Goal: Check status: Check status

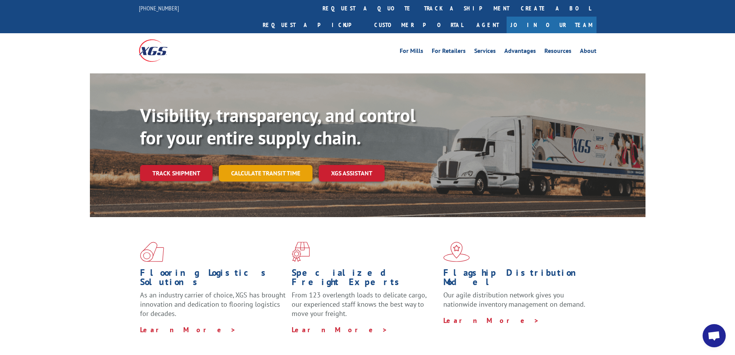
click at [270, 165] on link "Calculate transit time" at bounding box center [266, 173] width 94 height 17
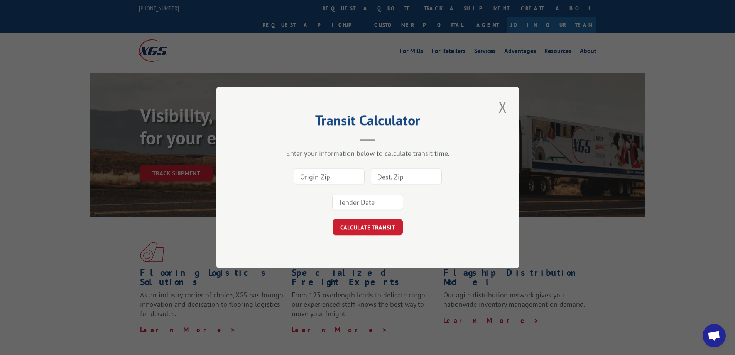
click at [494, 100] on div "Transit Calculator Enter your information below to calculate transit time. CALC…" at bounding box center [367, 177] width 303 height 182
click at [506, 107] on button "Close modal" at bounding box center [502, 106] width 13 height 21
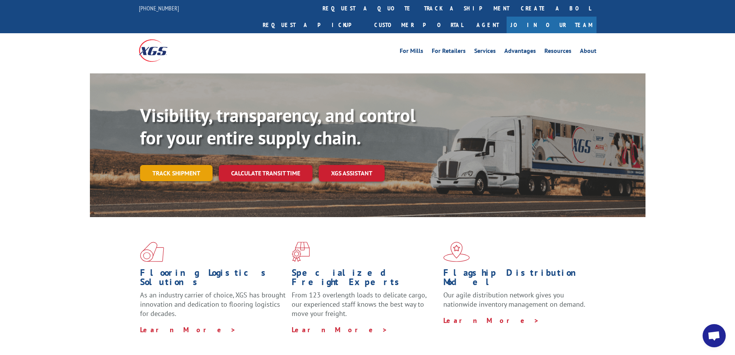
click at [178, 165] on link "Track shipment" at bounding box center [176, 173] width 73 height 16
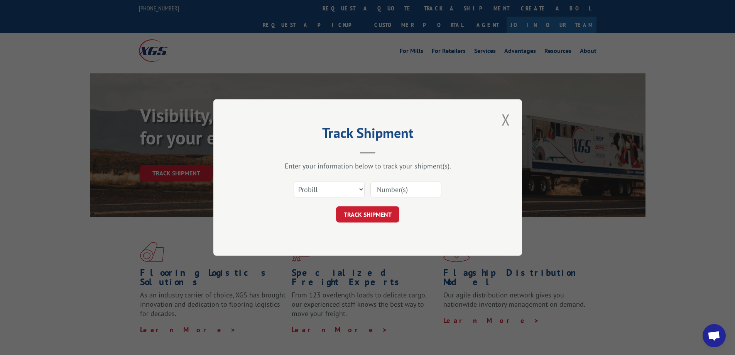
click at [400, 194] on input at bounding box center [405, 189] width 71 height 16
click at [332, 188] on select "Select category... Probill BOL PO" at bounding box center [329, 189] width 71 height 16
select select "bol"
click at [294, 181] on select "Select category... Probill BOL PO" at bounding box center [329, 189] width 71 height 16
click at [391, 189] on input at bounding box center [405, 189] width 71 height 16
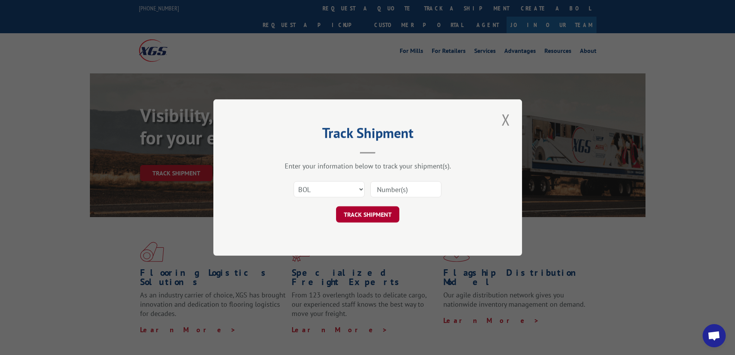
paste input "2821214"
type input "2821214"
click at [375, 211] on button "TRACK SHIPMENT" at bounding box center [367, 214] width 63 height 16
